Goal: Task Accomplishment & Management: Use online tool/utility

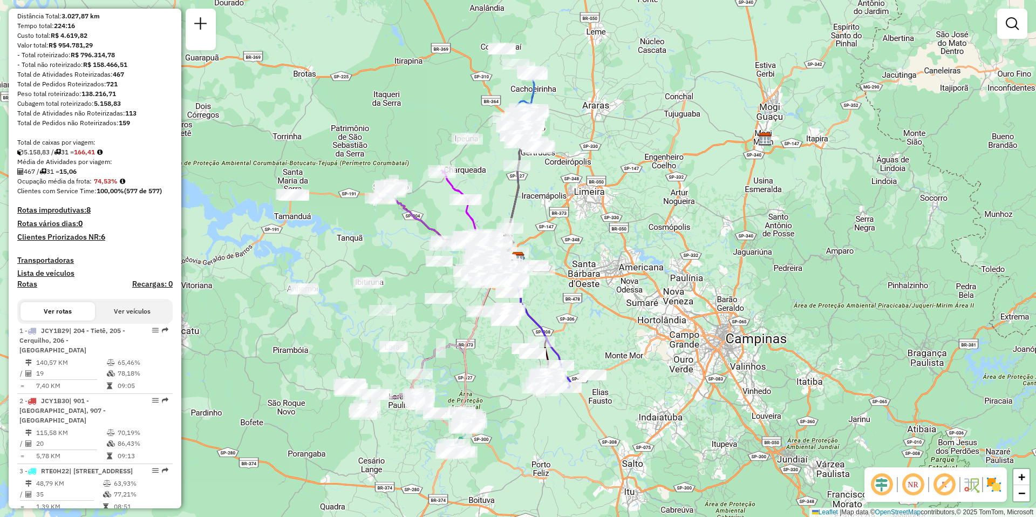
scroll to position [216, 0]
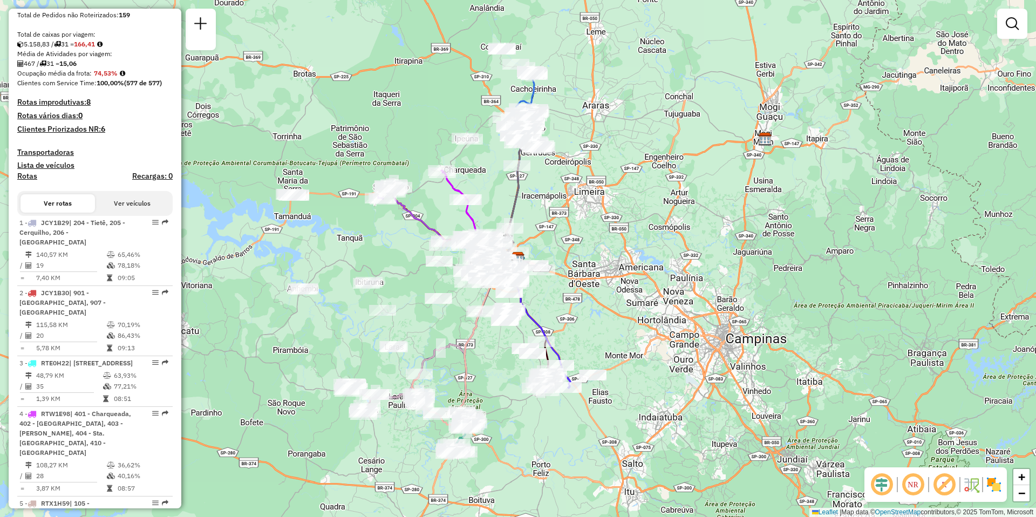
click at [918, 485] on em at bounding box center [913, 485] width 26 height 26
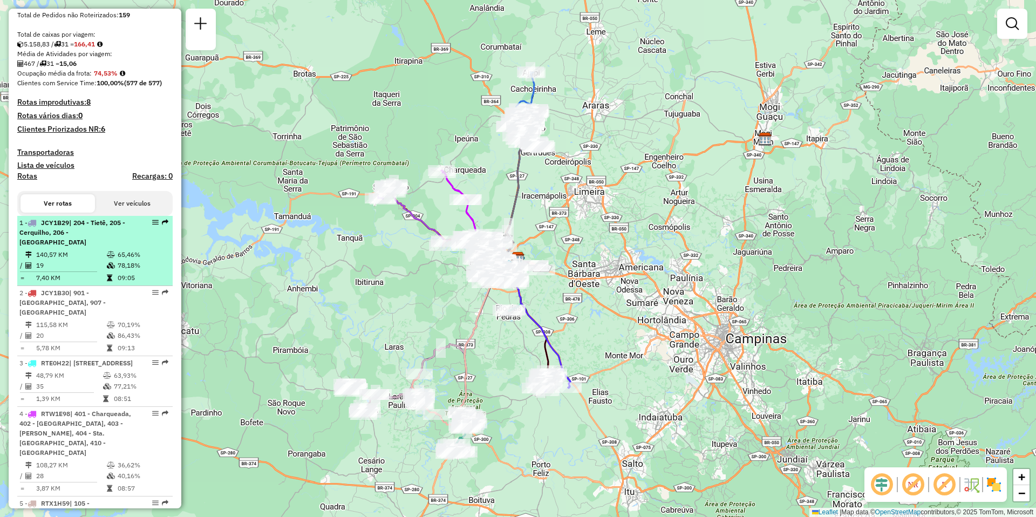
select select "**********"
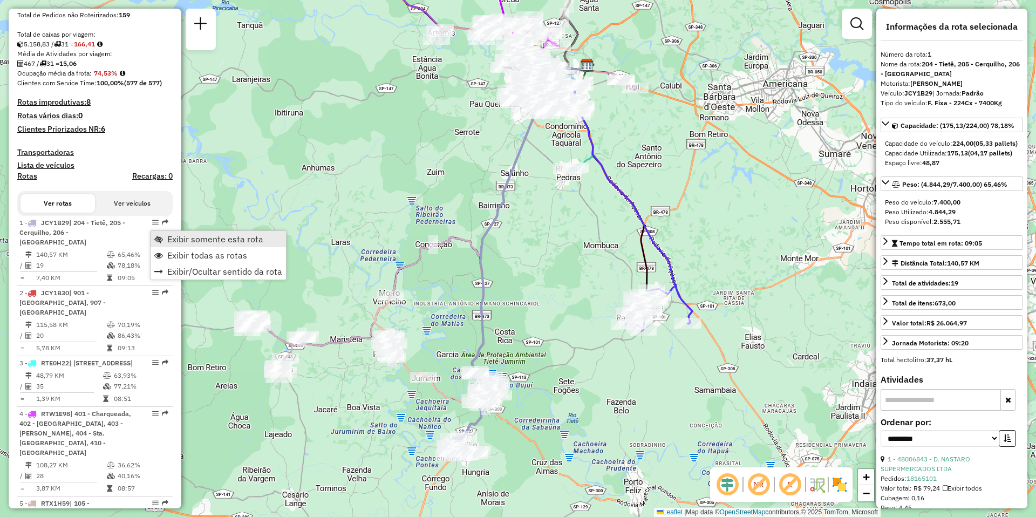
click at [222, 239] on span "Exibir somente esta rota" at bounding box center [215, 239] width 96 height 9
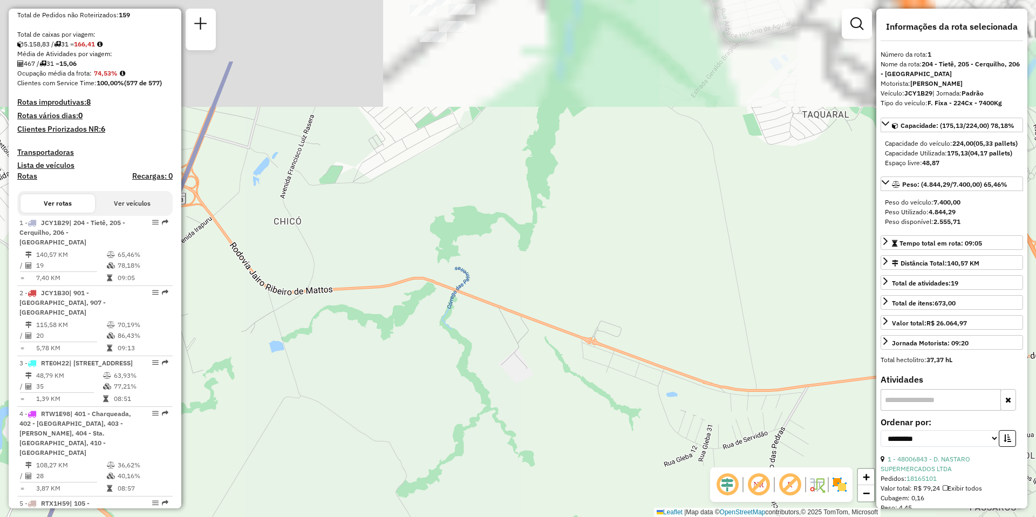
drag, startPoint x: 575, startPoint y: 121, endPoint x: 587, endPoint y: 343, distance: 222.7
click at [586, 334] on div "Janela de atendimento Grade de atendimento Capacidade Transportadoras Veículos …" at bounding box center [518, 258] width 1036 height 517
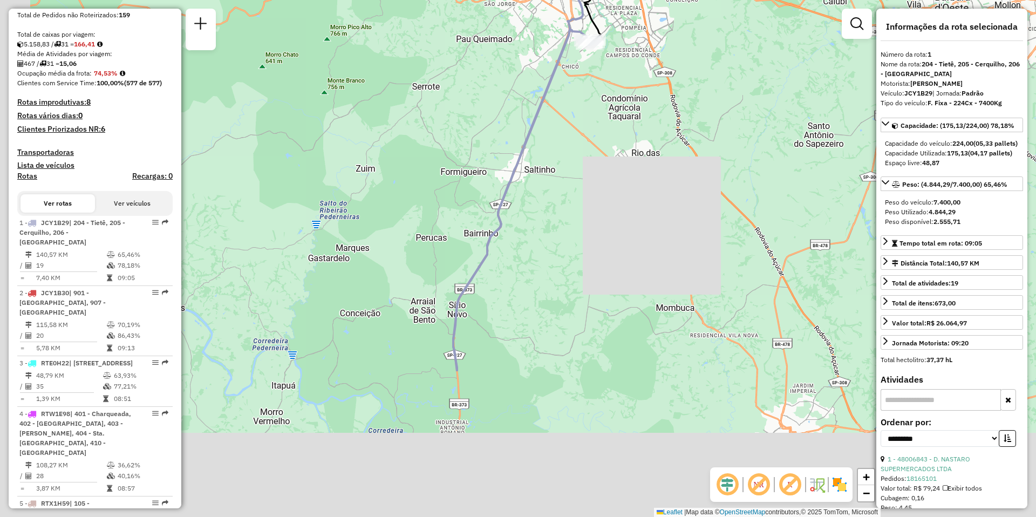
drag, startPoint x: 567, startPoint y: 372, endPoint x: 652, endPoint y: 152, distance: 235.4
click at [642, 153] on div "Janela de atendimento Grade de atendimento Capacidade Transportadoras Veículos …" at bounding box center [518, 258] width 1036 height 517
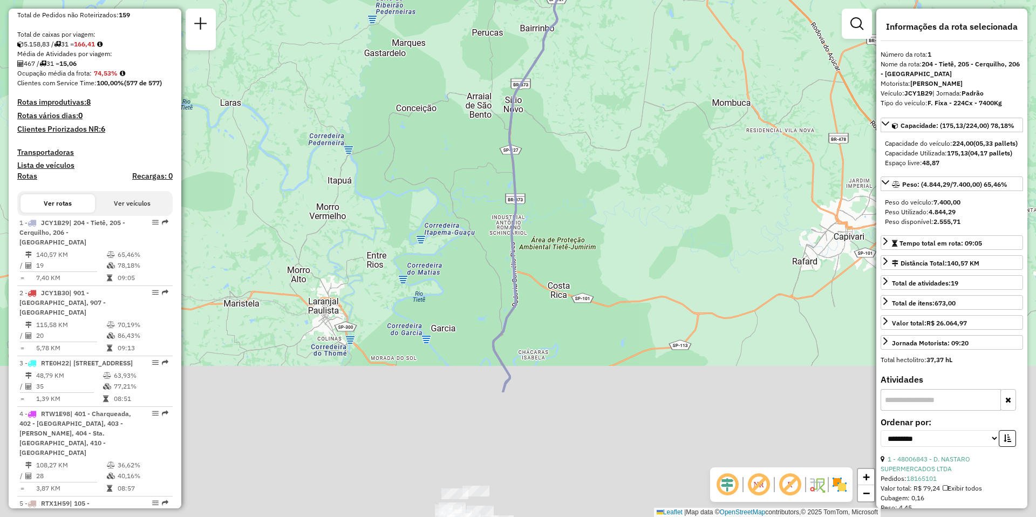
drag, startPoint x: 532, startPoint y: 354, endPoint x: 604, endPoint y: 110, distance: 254.6
click at [604, 110] on div "Janela de atendimento Grade de atendimento Capacidade Transportadoras Veículos …" at bounding box center [518, 258] width 1036 height 517
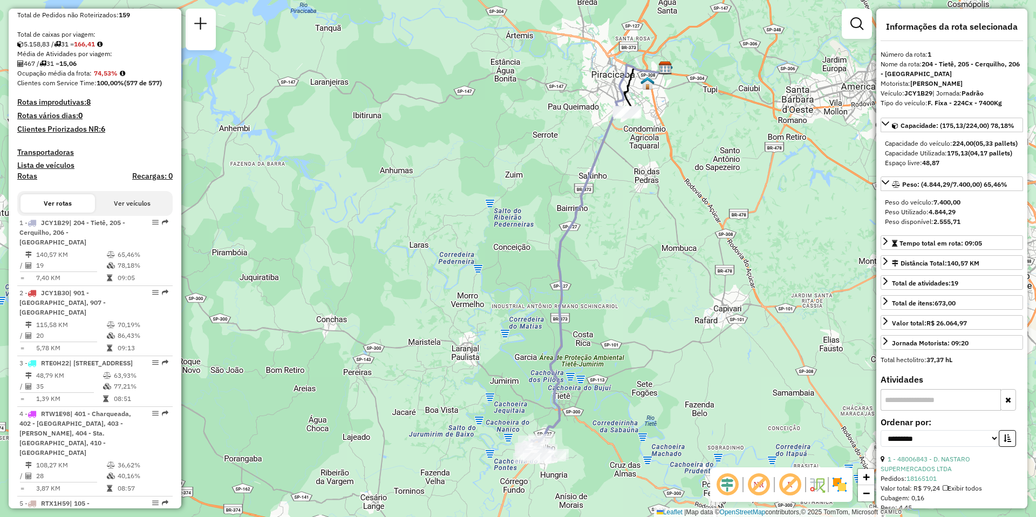
drag, startPoint x: 708, startPoint y: 240, endPoint x: 662, endPoint y: 303, distance: 78.1
click at [662, 303] on div "Janela de atendimento Grade de atendimento Capacidade Transportadoras Veículos …" at bounding box center [518, 258] width 1036 height 517
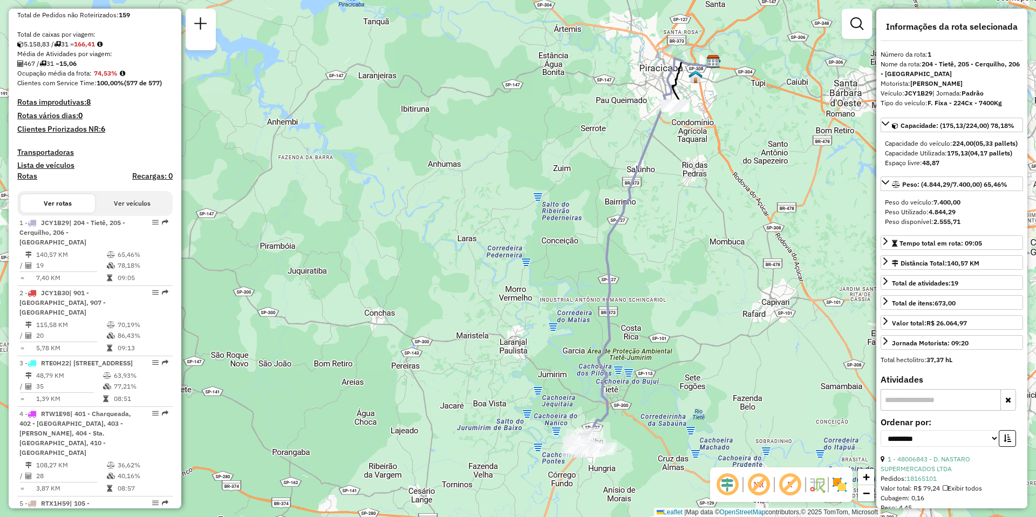
drag, startPoint x: 671, startPoint y: 397, endPoint x: 719, endPoint y: 390, distance: 48.5
click at [719, 390] on div "Janela de atendimento Grade de atendimento Capacidade Transportadoras Veículos …" at bounding box center [518, 258] width 1036 height 517
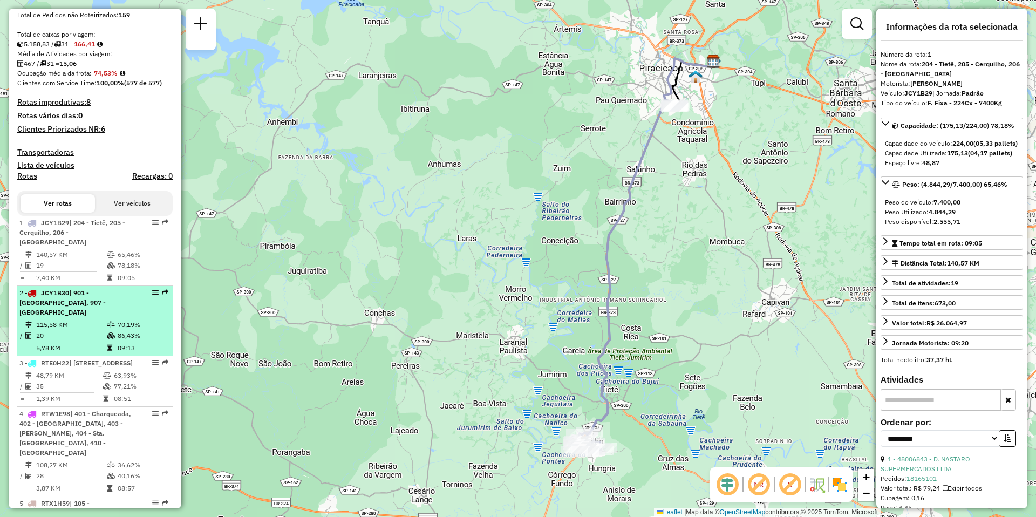
click at [83, 320] on td "115,58 KM" at bounding box center [71, 325] width 71 height 11
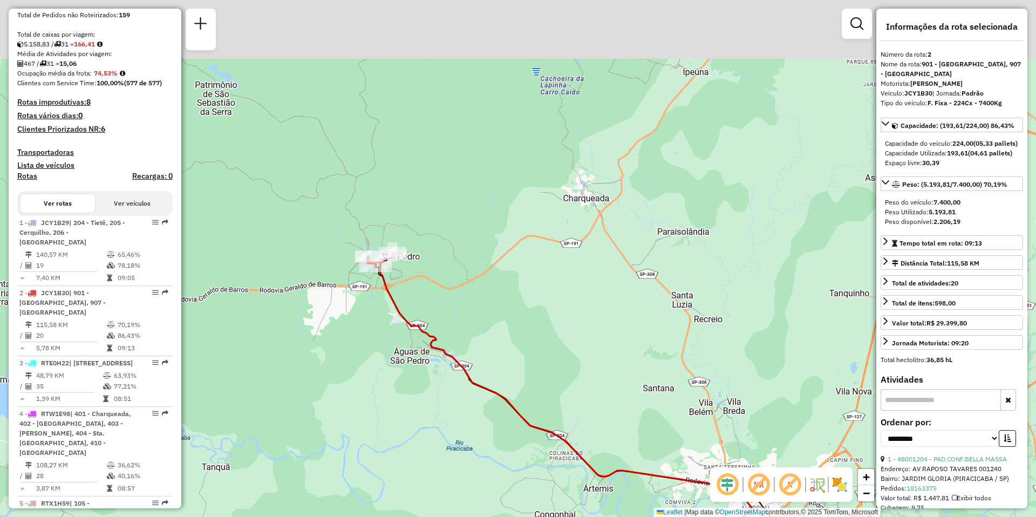
drag, startPoint x: 230, startPoint y: 195, endPoint x: 341, endPoint y: 372, distance: 208.8
click at [341, 374] on div "Janela de atendimento Grade de atendimento Capacidade Transportadoras Veículos …" at bounding box center [518, 258] width 1036 height 517
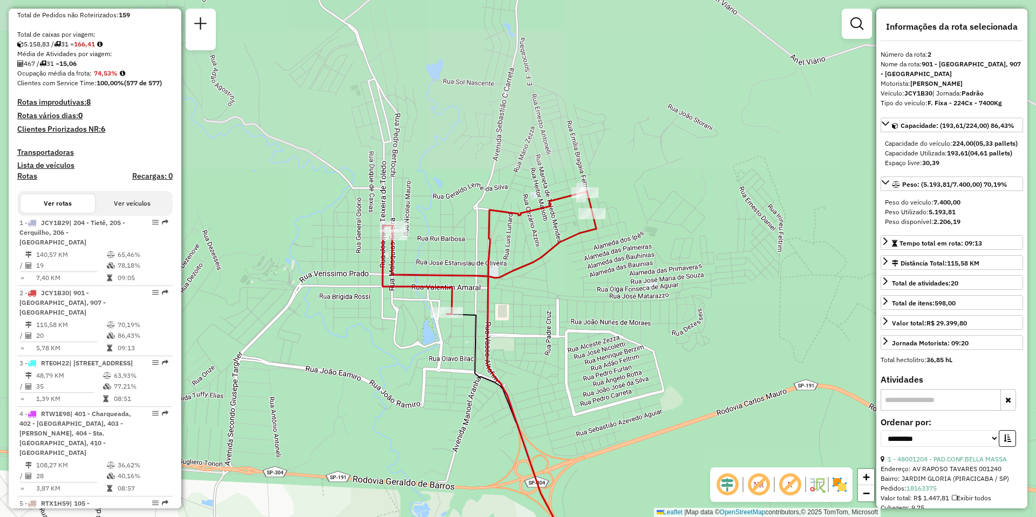
drag, startPoint x: 479, startPoint y: 230, endPoint x: 470, endPoint y: 419, distance: 189.1
click at [470, 419] on div "Janela de atendimento Grade de atendimento Capacidade Transportadoras Veículos …" at bounding box center [518, 258] width 1036 height 517
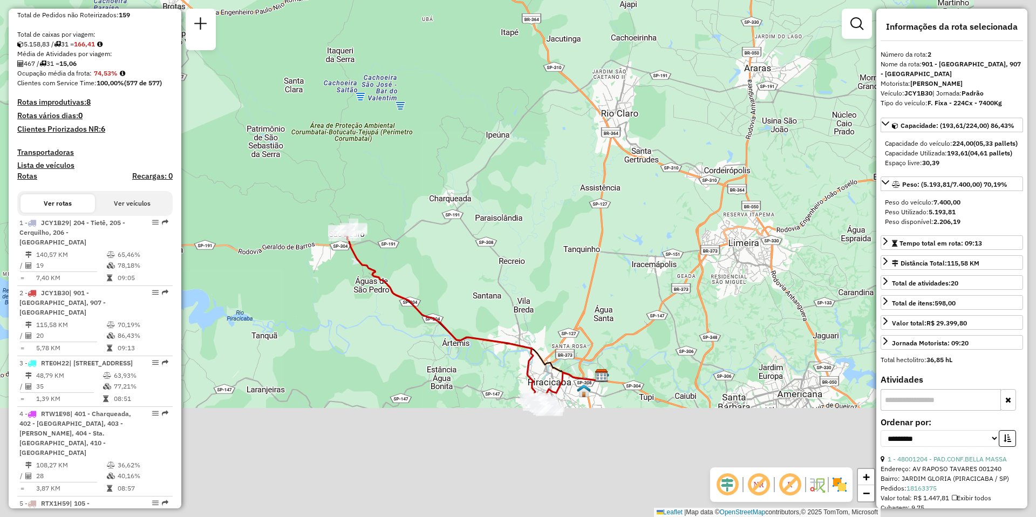
drag, startPoint x: 648, startPoint y: 385, endPoint x: 454, endPoint y: 158, distance: 298.2
click at [467, 174] on div "Janela de atendimento Grade de atendimento Capacidade Transportadoras Veículos …" at bounding box center [518, 258] width 1036 height 517
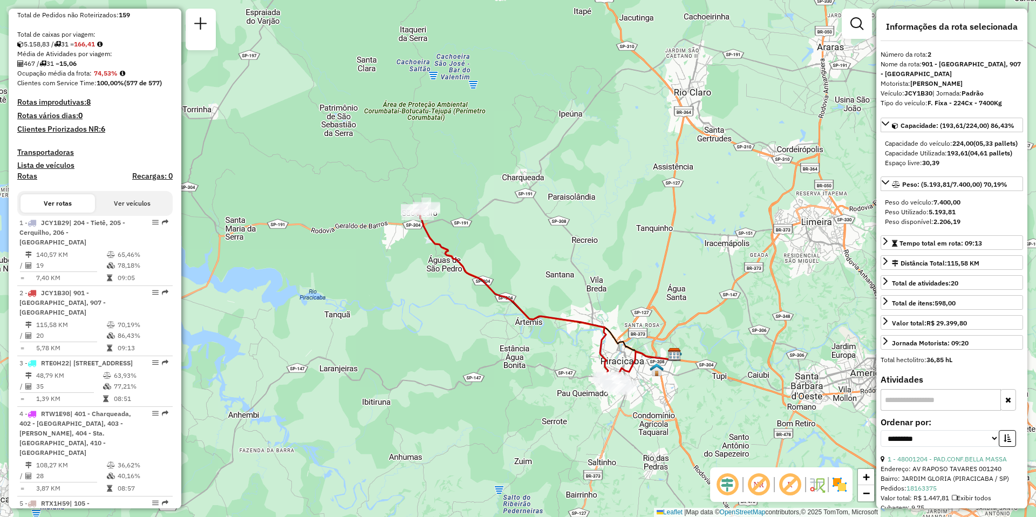
drag, startPoint x: 395, startPoint y: 332, endPoint x: 505, endPoint y: 362, distance: 114.7
click at [505, 362] on div "Janela de atendimento Grade de atendimento Capacidade Transportadoras Veículos …" at bounding box center [518, 258] width 1036 height 517
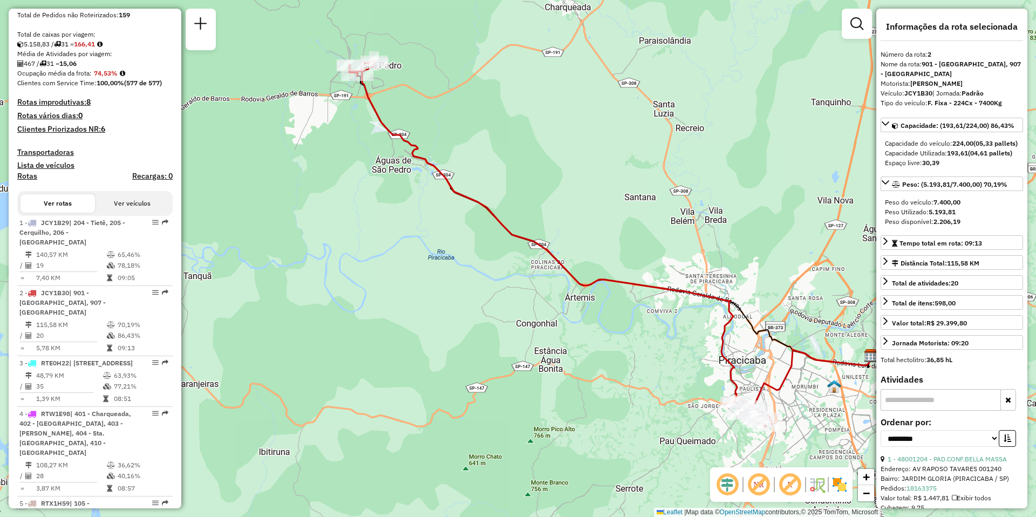
drag, startPoint x: 500, startPoint y: 329, endPoint x: 463, endPoint y: 296, distance: 49.7
click at [463, 296] on div "Janela de atendimento Grade de atendimento Capacidade Transportadoras Veículos …" at bounding box center [518, 258] width 1036 height 517
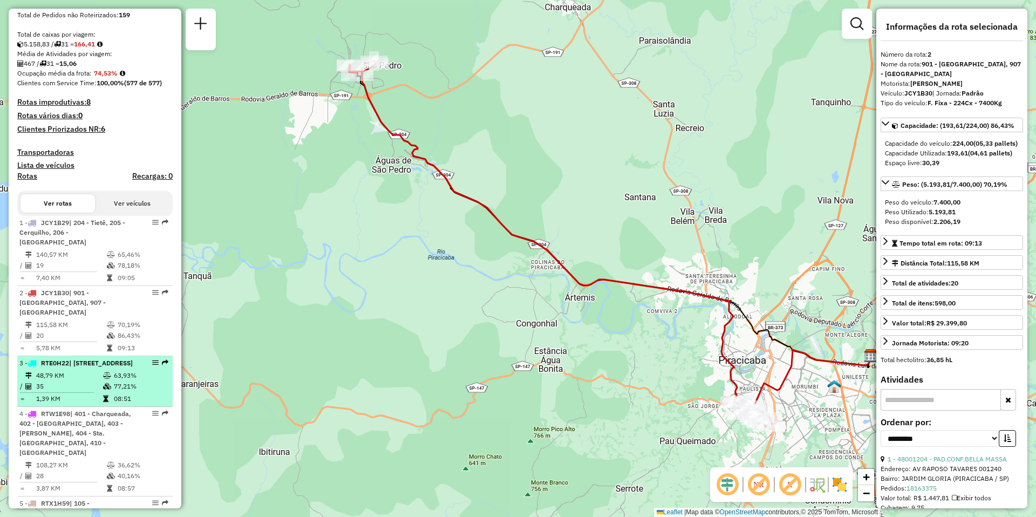
click at [58, 378] on li "3 - RTE0H22 | 905 - Vila Independência , 906 - Centro Piracicaba 48,79 KM 63,93…" at bounding box center [94, 381] width 155 height 51
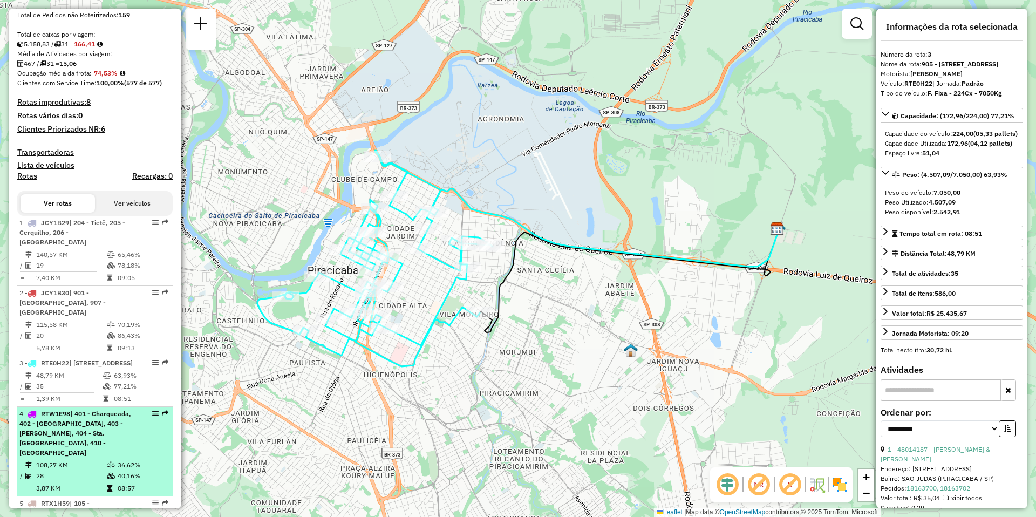
click at [76, 452] on div "4 - RTW1E98 | 401 - Charqueada, 402 - Santa Luzia, 403 - Mário Denini, 404 - St…" at bounding box center [76, 433] width 114 height 49
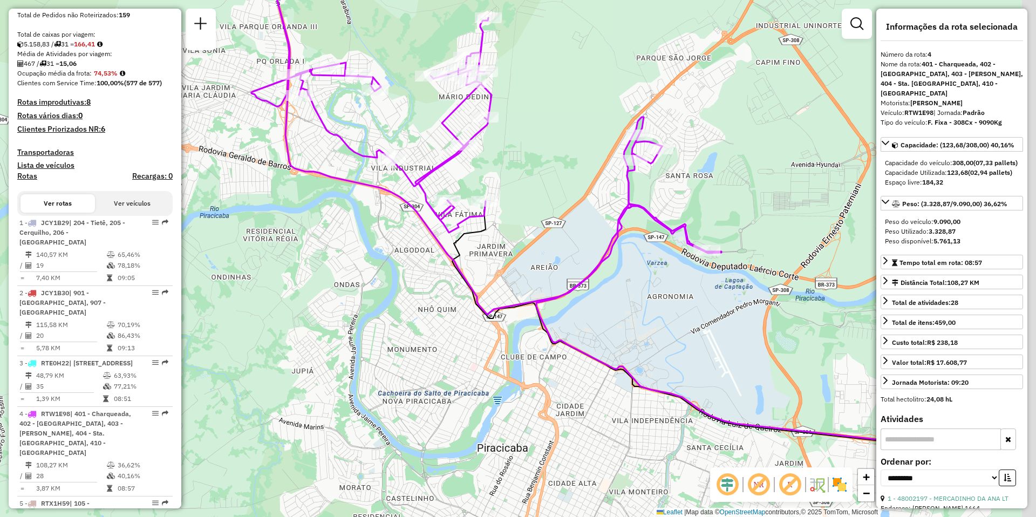
drag, startPoint x: 831, startPoint y: 399, endPoint x: 656, endPoint y: 253, distance: 228.7
click at [656, 253] on div "Janela de atendimento Grade de atendimento Capacidade Transportadoras Veículos …" at bounding box center [518, 258] width 1036 height 517
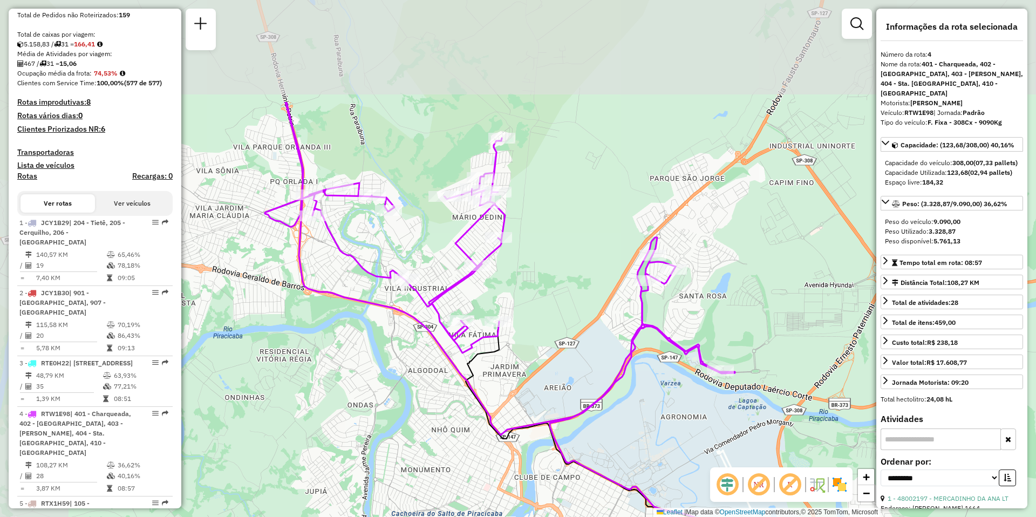
drag, startPoint x: 556, startPoint y: 270, endPoint x: 676, endPoint y: 417, distance: 189.4
click at [676, 417] on div "Janela de atendimento Grade de atendimento Capacidade Transportadoras Veículos …" at bounding box center [518, 258] width 1036 height 517
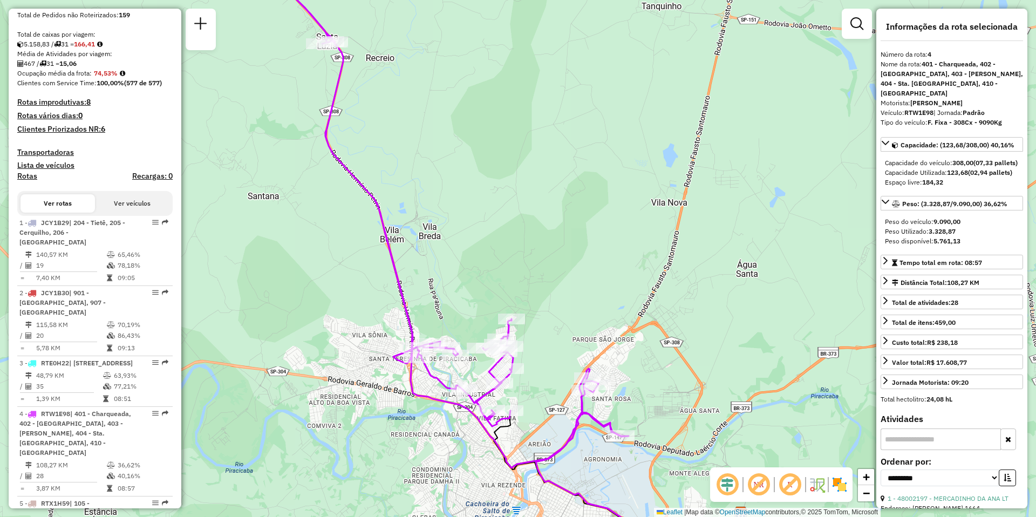
drag, startPoint x: 712, startPoint y: 329, endPoint x: 633, endPoint y: 371, distance: 89.8
click at [633, 371] on div "Janela de atendimento Grade de atendimento Capacidade Transportadoras Veículos …" at bounding box center [518, 258] width 1036 height 517
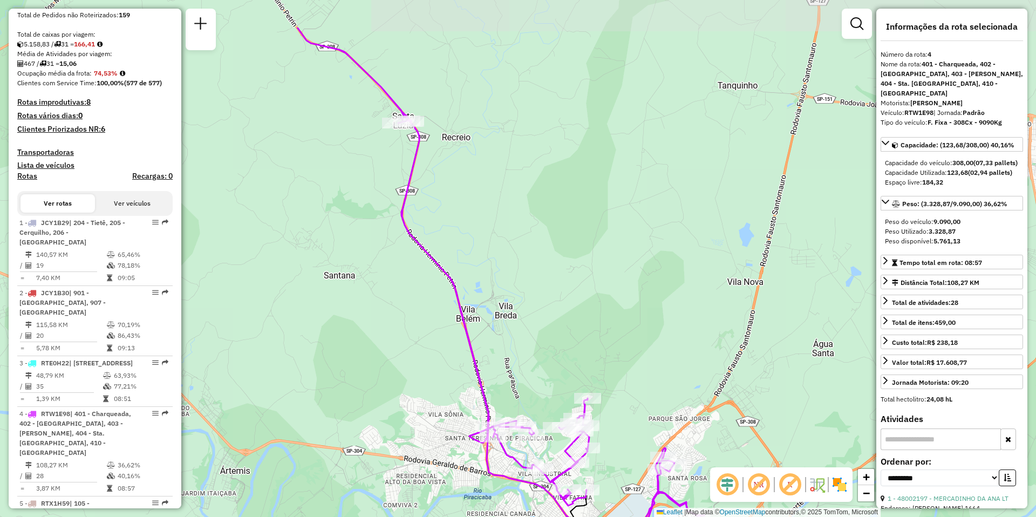
drag, startPoint x: 631, startPoint y: 314, endPoint x: 658, endPoint y: 379, distance: 70.4
click at [658, 379] on div "Janela de atendimento Grade de atendimento Capacidade Transportadoras Veículos …" at bounding box center [518, 258] width 1036 height 517
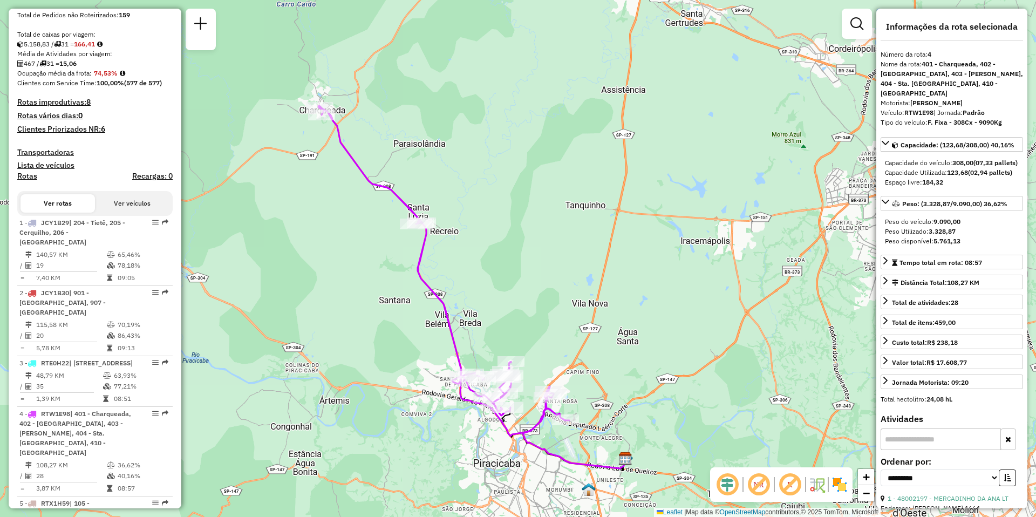
drag, startPoint x: 637, startPoint y: 309, endPoint x: 550, endPoint y: 289, distance: 89.0
click at [550, 289] on div "Janela de atendimento Grade de atendimento Capacidade Transportadoras Veículos …" at bounding box center [518, 258] width 1036 height 517
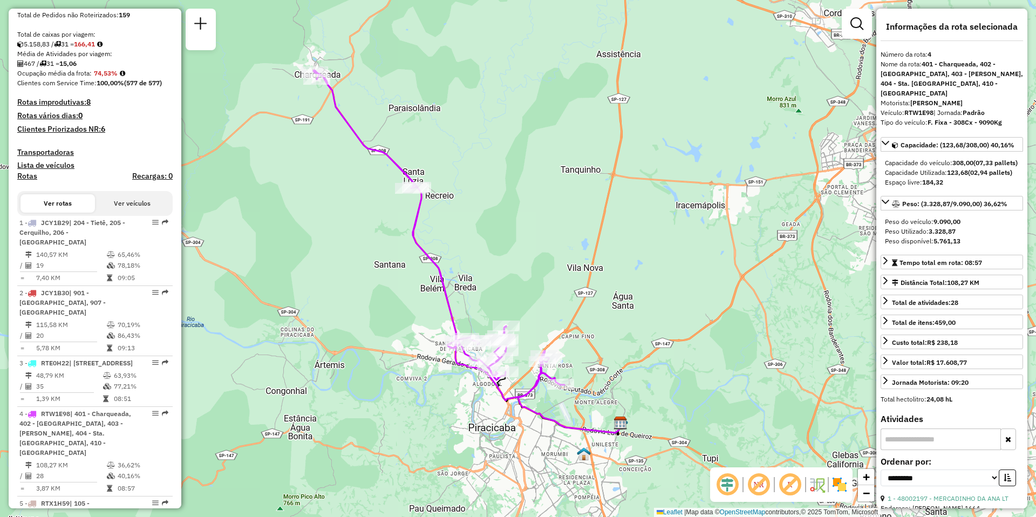
drag, startPoint x: 474, startPoint y: 141, endPoint x: 501, endPoint y: 249, distance: 111.3
click at [501, 249] on div "Janela de atendimento Grade de atendimento Capacidade Transportadoras Veículos …" at bounding box center [518, 258] width 1036 height 517
click at [587, 239] on div "Janela de atendimento Grade de atendimento Capacidade Transportadoras Veículos …" at bounding box center [518, 258] width 1036 height 517
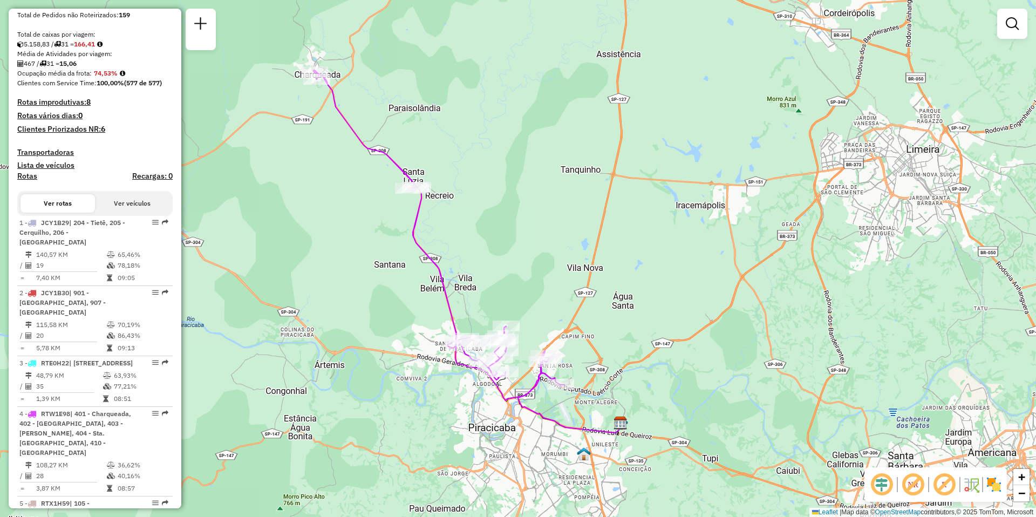
scroll to position [1870, 0]
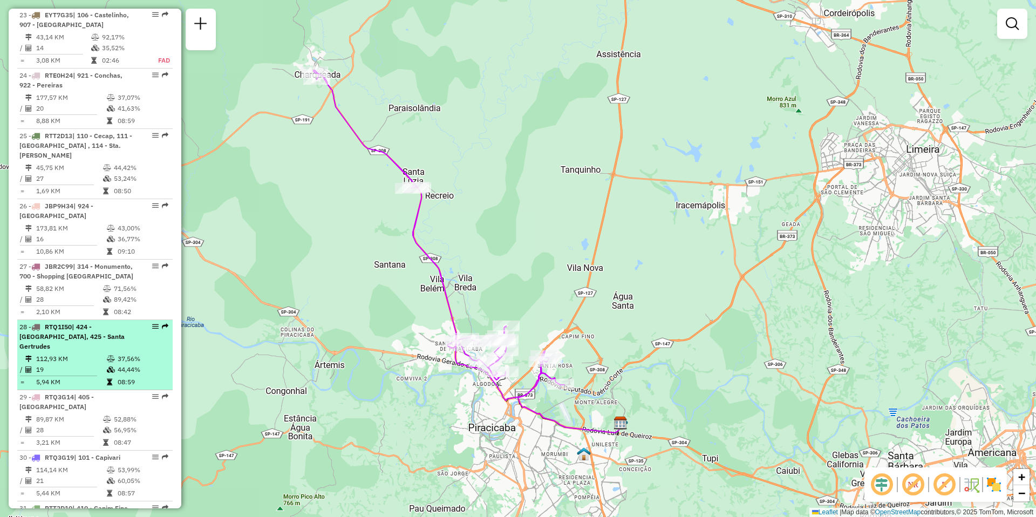
click at [64, 354] on td "112,93 KM" at bounding box center [71, 359] width 71 height 11
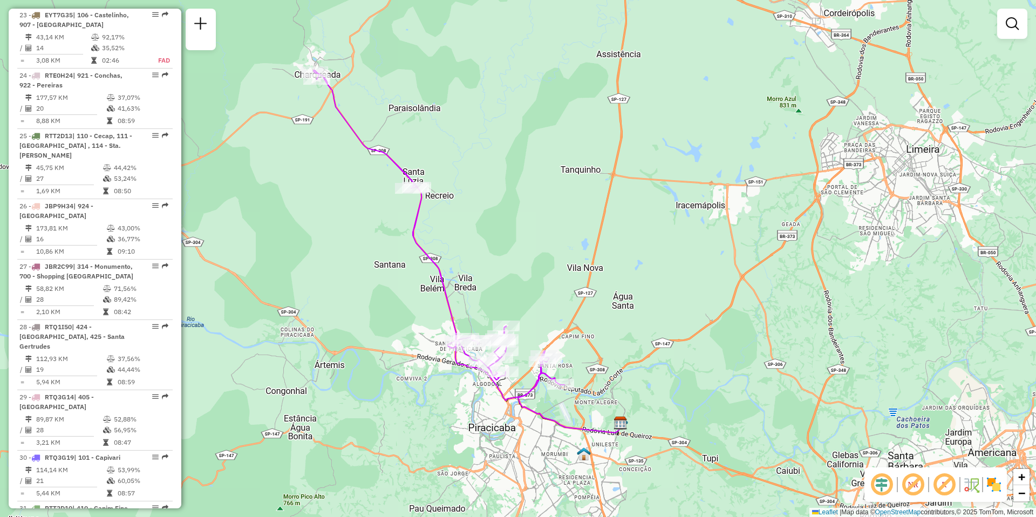
select select "**********"
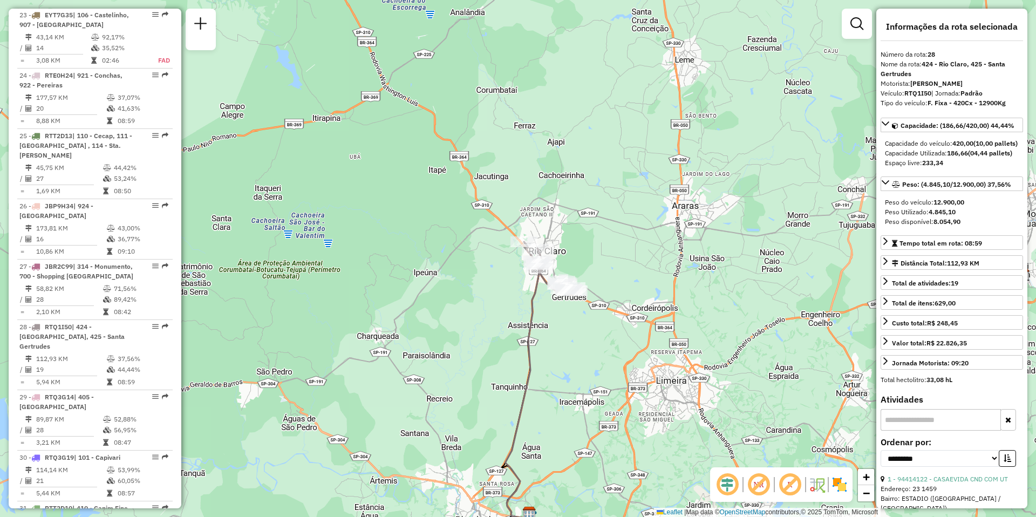
drag, startPoint x: 524, startPoint y: 250, endPoint x: 543, endPoint y: 372, distance: 123.5
click at [543, 372] on div "Janela de atendimento Grade de atendimento Capacidade Transportadoras Veículos …" at bounding box center [518, 258] width 1036 height 517
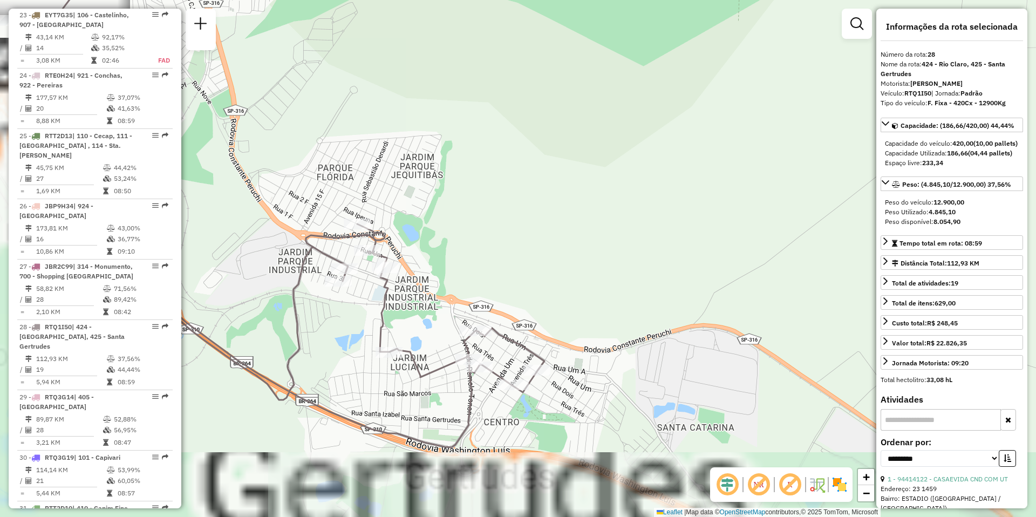
drag, startPoint x: 483, startPoint y: 272, endPoint x: 737, endPoint y: 187, distance: 268.1
click at [734, 188] on div "Janela de atendimento Grade de atendimento Capacidade Transportadoras Veículos …" at bounding box center [518, 258] width 1036 height 517
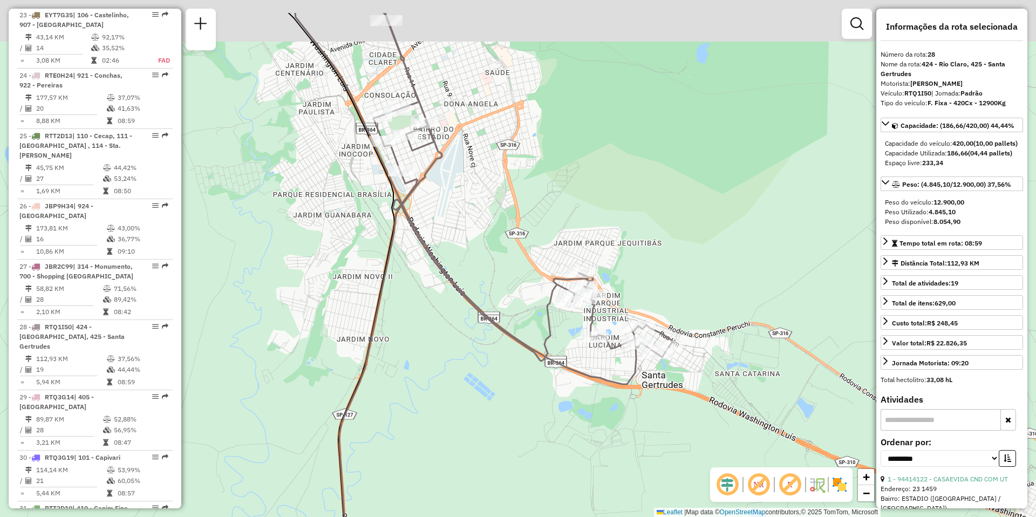
drag, startPoint x: 557, startPoint y: 110, endPoint x: 564, endPoint y: 209, distance: 100.1
click at [564, 209] on div "Janela de atendimento Grade de atendimento Capacidade Transportadoras Veículos …" at bounding box center [518, 258] width 1036 height 517
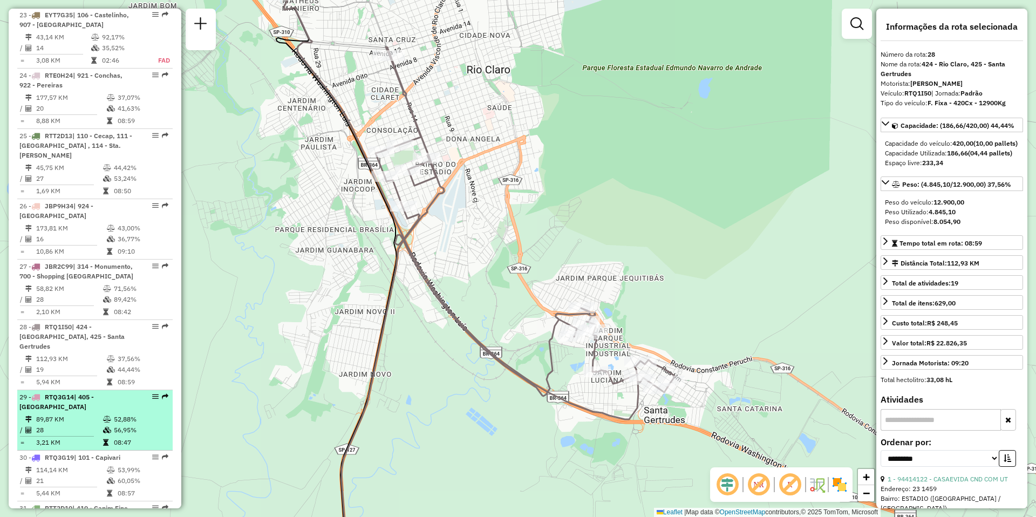
click at [60, 414] on td "89,87 KM" at bounding box center [69, 419] width 67 height 11
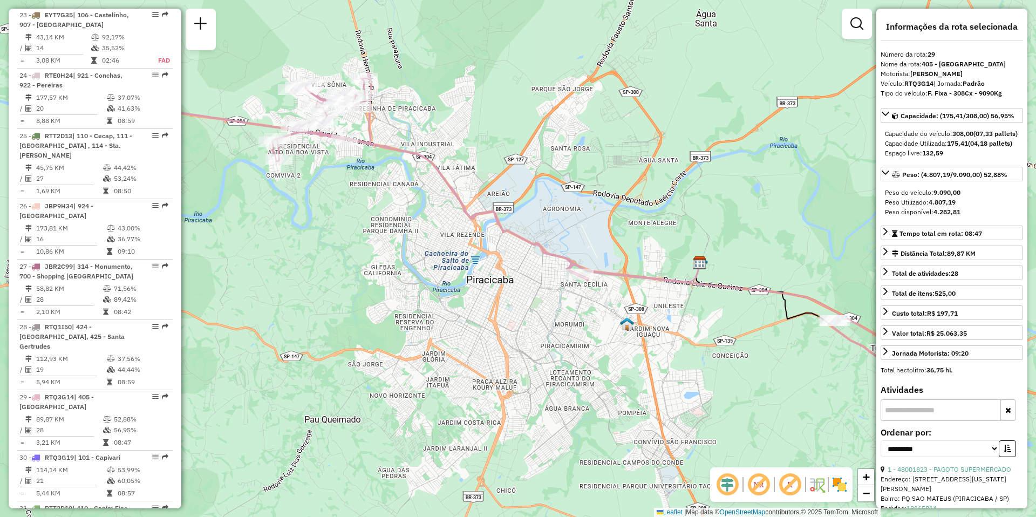
drag, startPoint x: 552, startPoint y: 390, endPoint x: 528, endPoint y: 346, distance: 49.8
click at [528, 346] on div "Janela de atendimento Grade de atendimento Capacidade Transportadoras Veículos …" at bounding box center [518, 258] width 1036 height 517
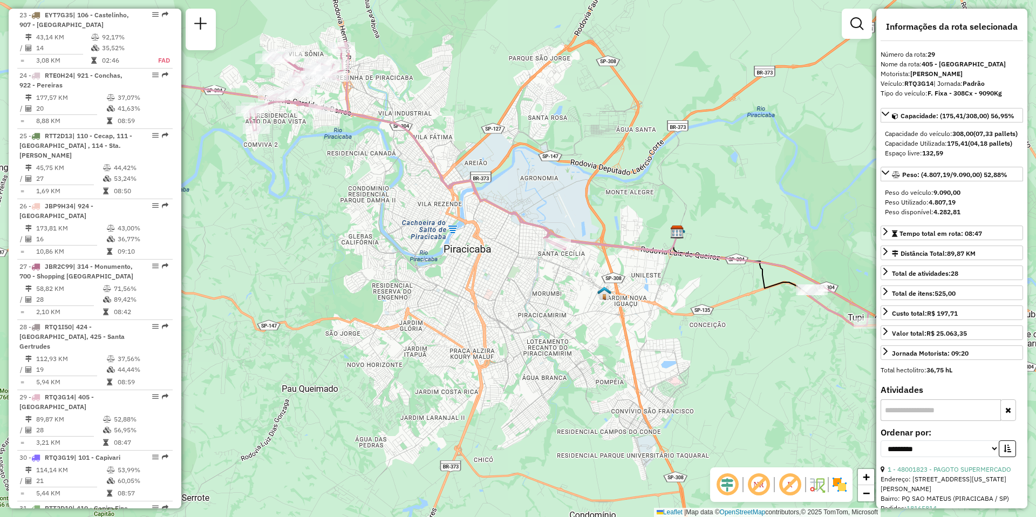
drag, startPoint x: 712, startPoint y: 389, endPoint x: 689, endPoint y: 358, distance: 38.2
click at [689, 358] on div "Janela de atendimento Grade de atendimento Capacidade Transportadoras Veículos …" at bounding box center [518, 258] width 1036 height 517
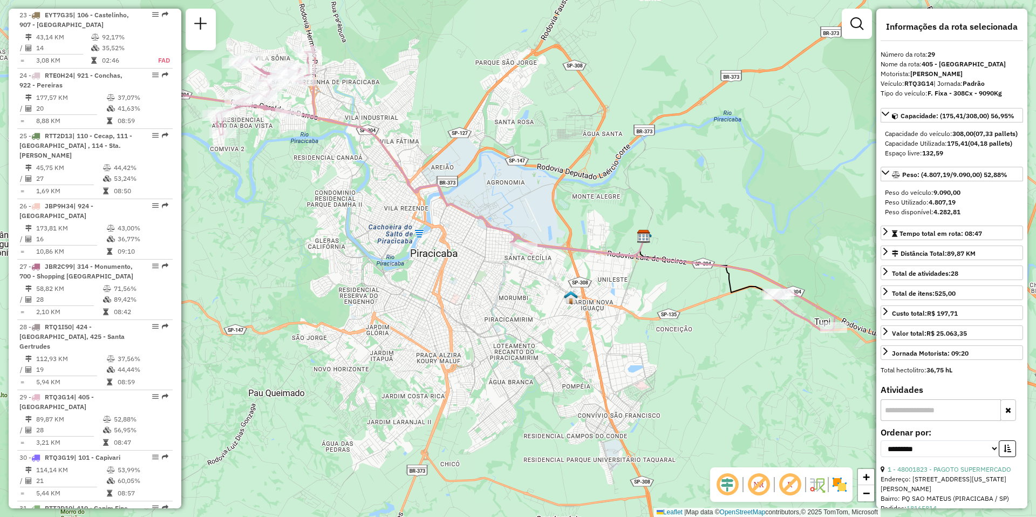
drag, startPoint x: 702, startPoint y: 354, endPoint x: 669, endPoint y: 358, distance: 33.7
click at [669, 358] on div "Janela de atendimento Grade de atendimento Capacidade Transportadoras Veículos …" at bounding box center [518, 258] width 1036 height 517
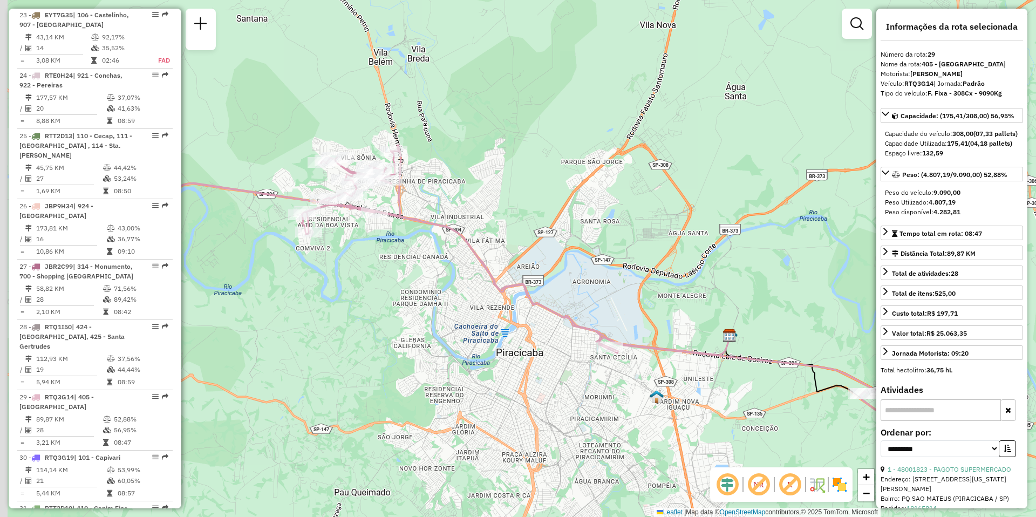
drag, startPoint x: 274, startPoint y: 179, endPoint x: 360, endPoint y: 278, distance: 132.0
click at [370, 297] on div "Janela de atendimento Grade de atendimento Capacidade Transportadoras Veículos …" at bounding box center [518, 258] width 1036 height 517
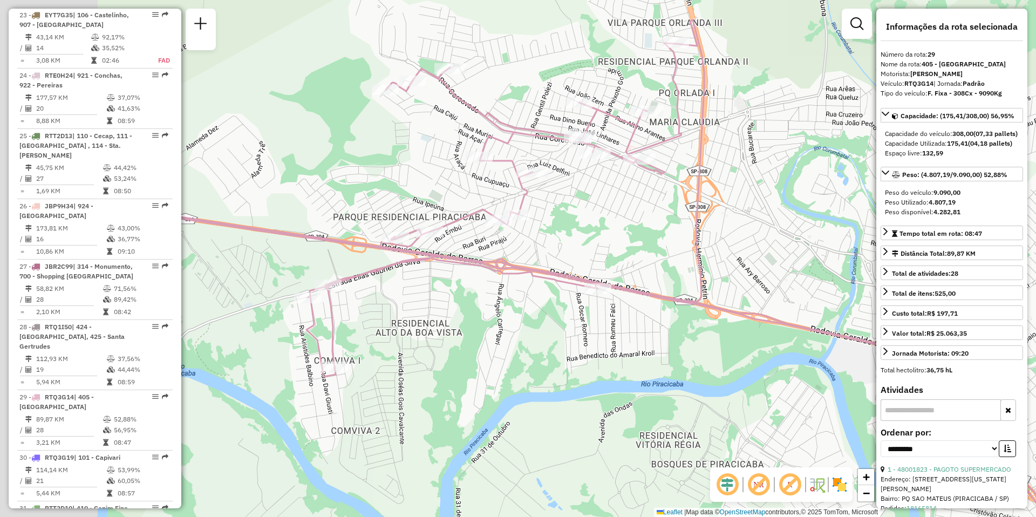
drag, startPoint x: 334, startPoint y: 327, endPoint x: 463, endPoint y: 387, distance: 141.7
click at [463, 387] on div "Janela de atendimento Grade de atendimento Capacidade Transportadoras Veículos …" at bounding box center [518, 258] width 1036 height 517
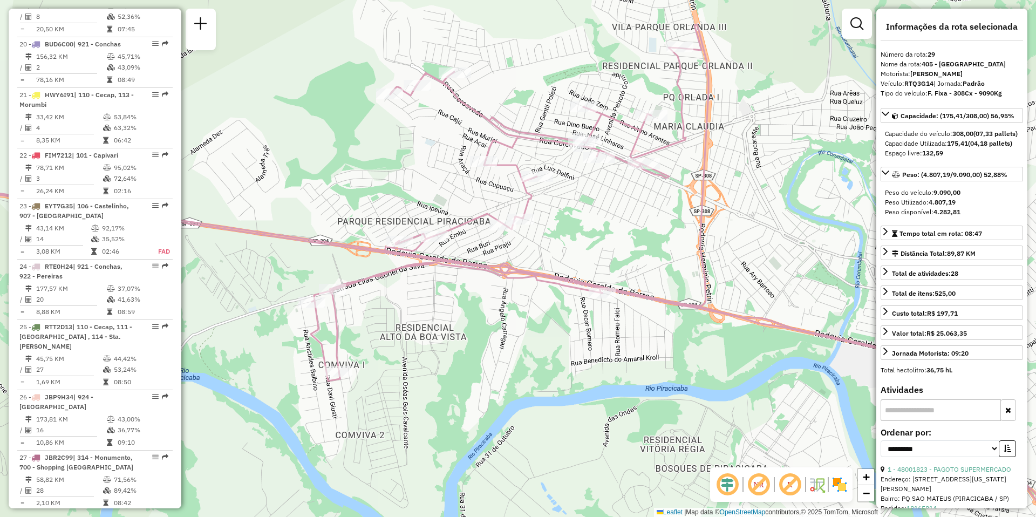
scroll to position [2032, 0]
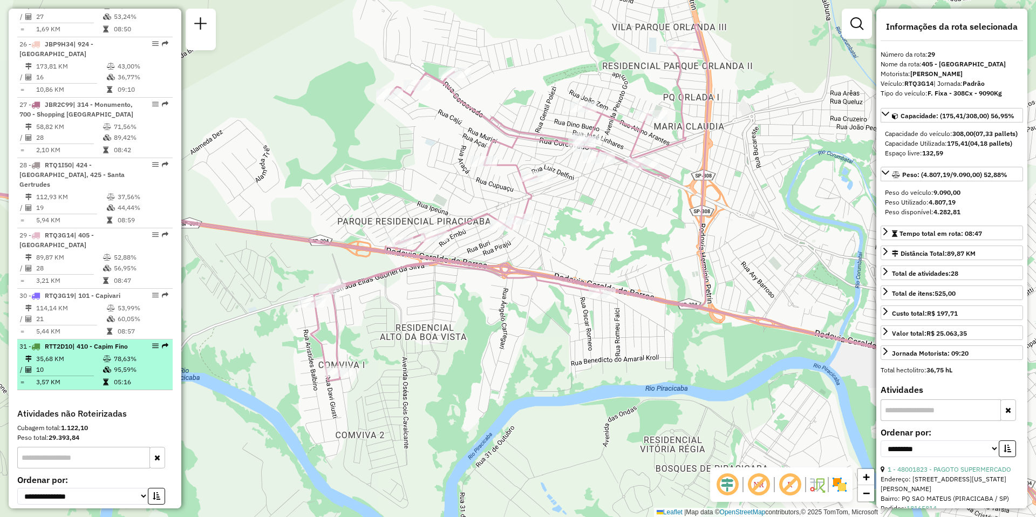
click at [69, 354] on td "35,68 KM" at bounding box center [69, 359] width 67 height 11
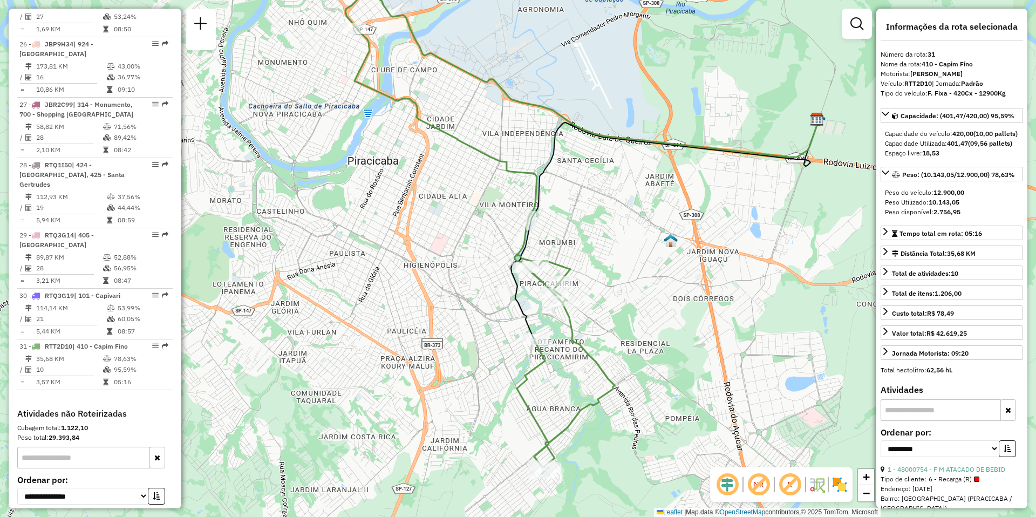
drag, startPoint x: 592, startPoint y: 324, endPoint x: 644, endPoint y: 309, distance: 54.1
click at [644, 309] on div "Janela de atendimento Grade de atendimento Capacidade Transportadoras Veículos …" at bounding box center [518, 258] width 1036 height 517
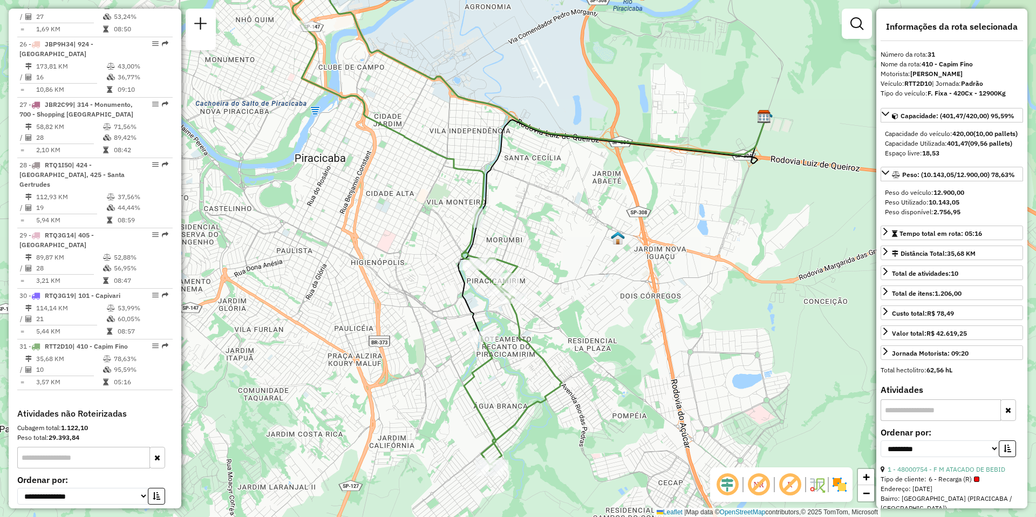
drag, startPoint x: 658, startPoint y: 273, endPoint x: 605, endPoint y: 270, distance: 53.0
click at [605, 270] on div "Janela de atendimento Grade de atendimento Capacidade Transportadoras Veículos …" at bounding box center [518, 258] width 1036 height 517
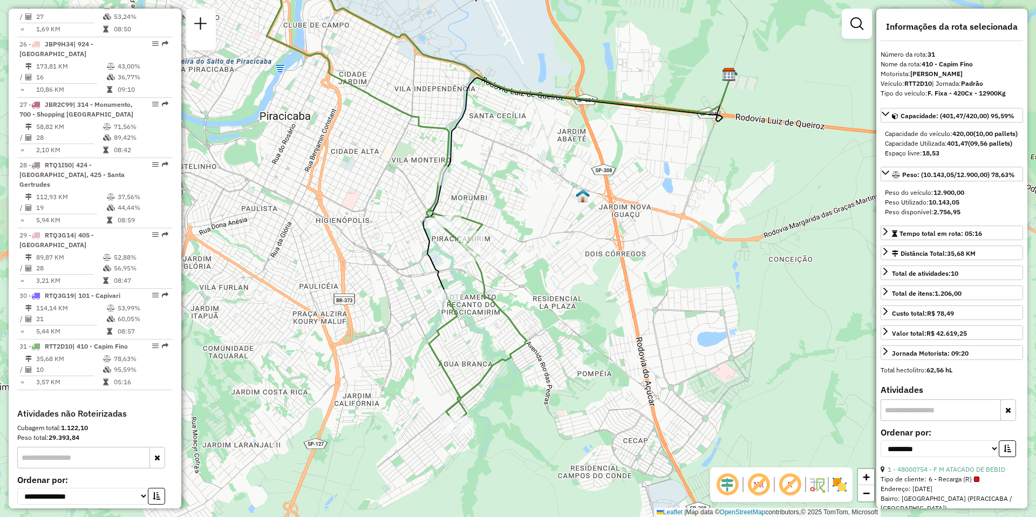
drag, startPoint x: 605, startPoint y: 266, endPoint x: 570, endPoint y: 224, distance: 54.8
click at [570, 224] on div "Janela de atendimento Grade de atendimento Capacidade Transportadoras Veículos …" at bounding box center [518, 258] width 1036 height 517
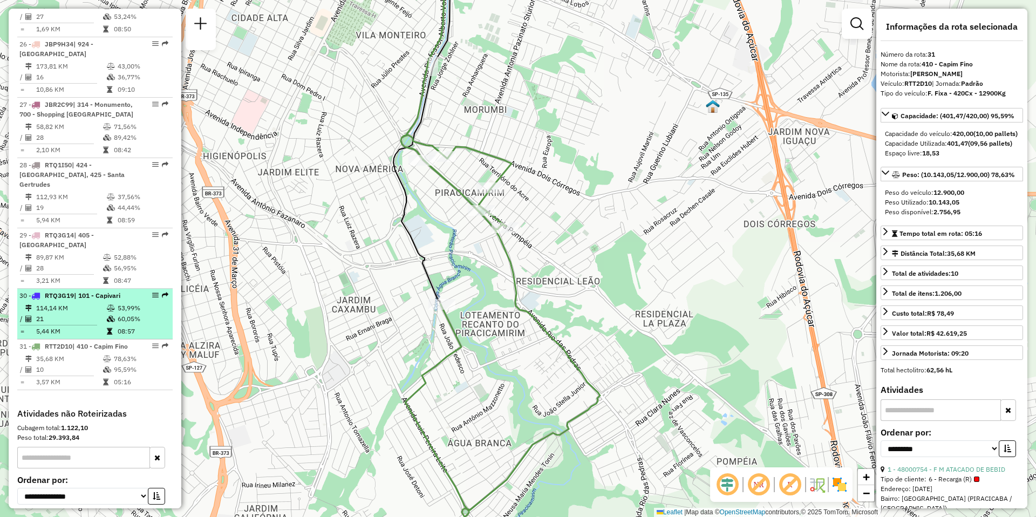
click at [87, 303] on td "114,14 KM" at bounding box center [71, 308] width 71 height 11
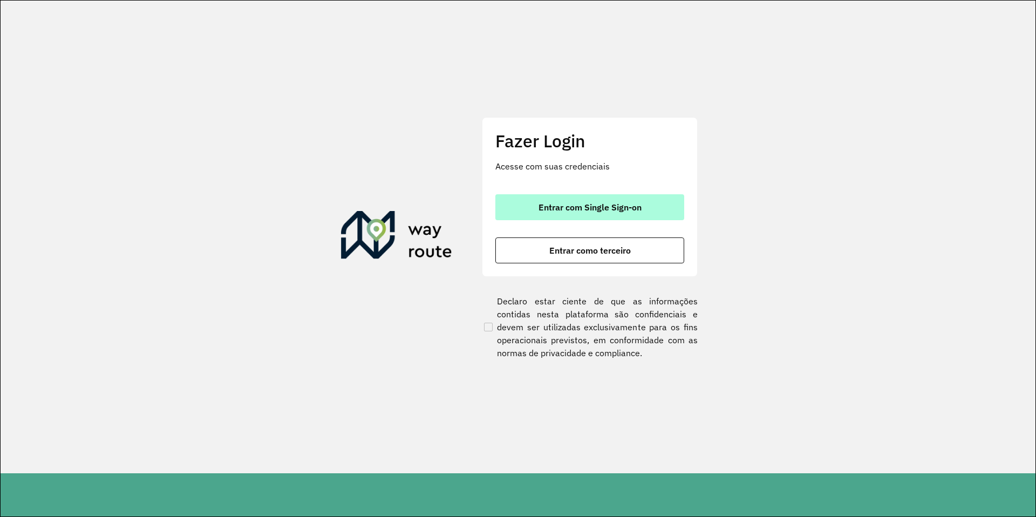
click at [589, 196] on button "Entrar com Single Sign-on" at bounding box center [589, 207] width 189 height 26
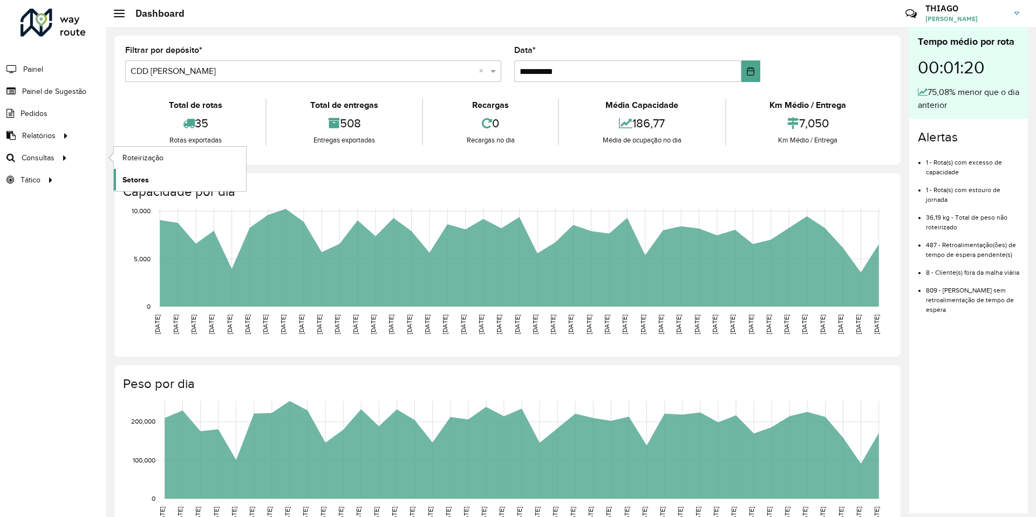
click at [140, 179] on span "Setores" at bounding box center [136, 179] width 26 height 11
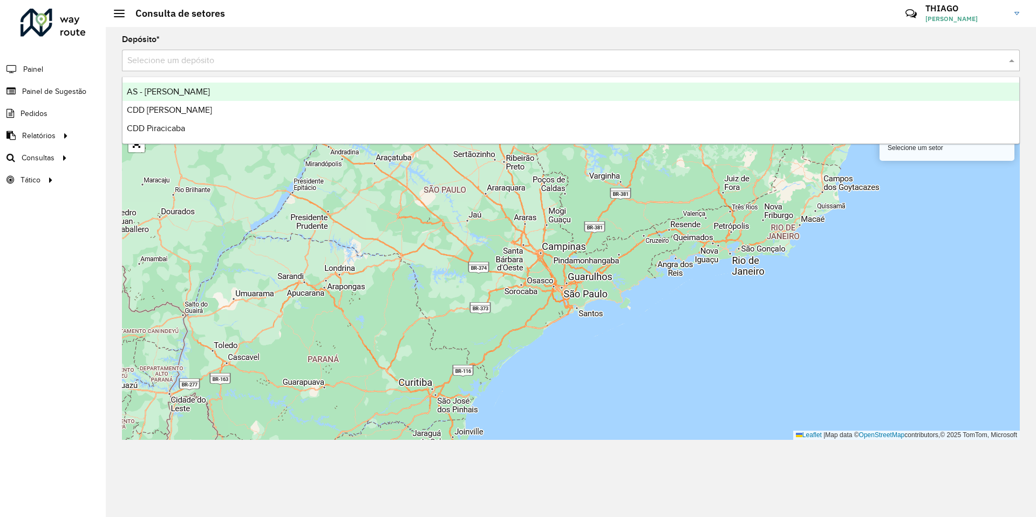
drag, startPoint x: 220, startPoint y: 60, endPoint x: 220, endPoint y: 66, distance: 5.4
click at [220, 66] on input "text" at bounding box center [560, 61] width 866 height 13
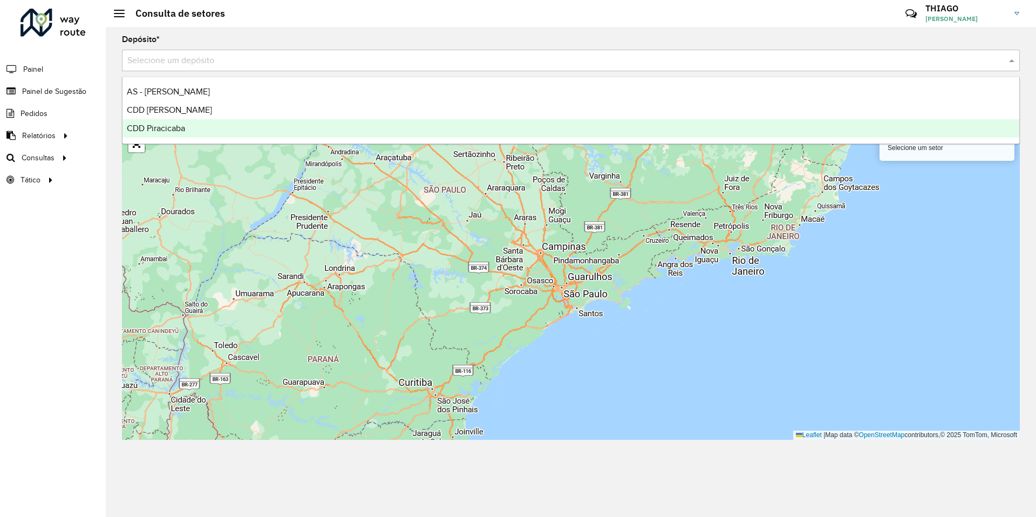
click at [179, 130] on span "CDD Piracicaba" at bounding box center [156, 128] width 58 height 9
